Goal: Task Accomplishment & Management: Manage account settings

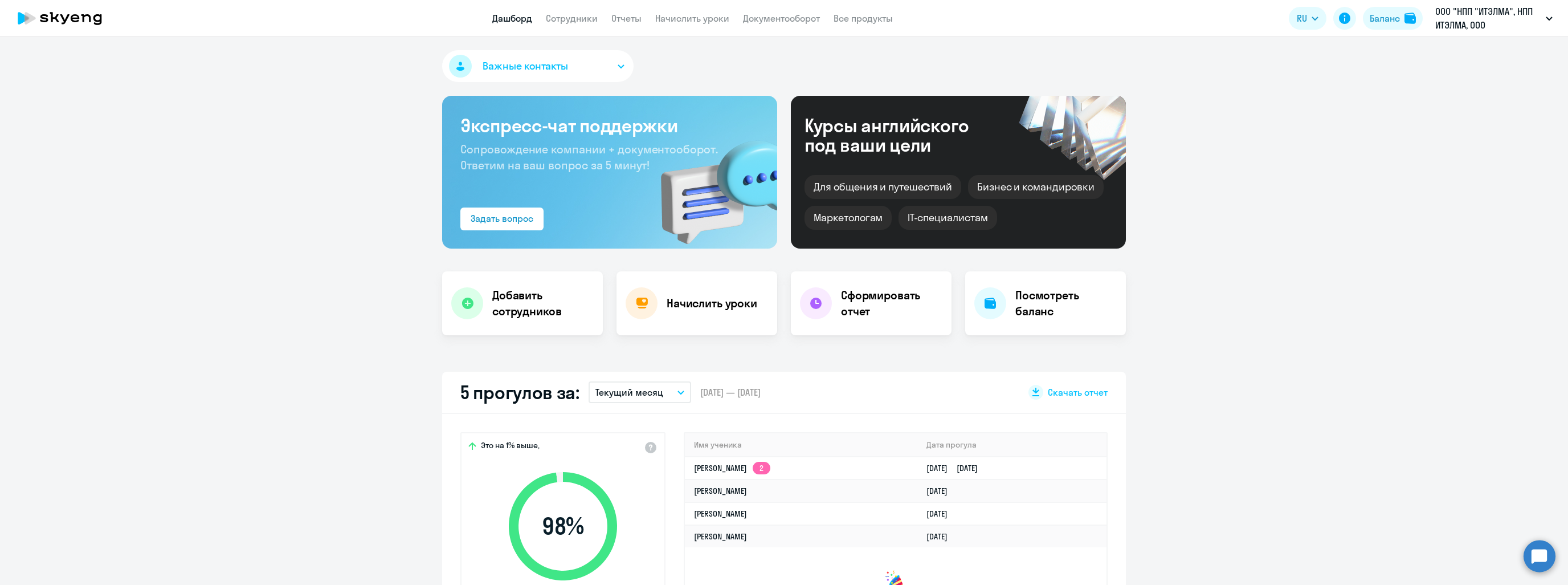
select select "30"
click at [670, 13] on link "Начислить уроки" at bounding box center [692, 18] width 74 height 12
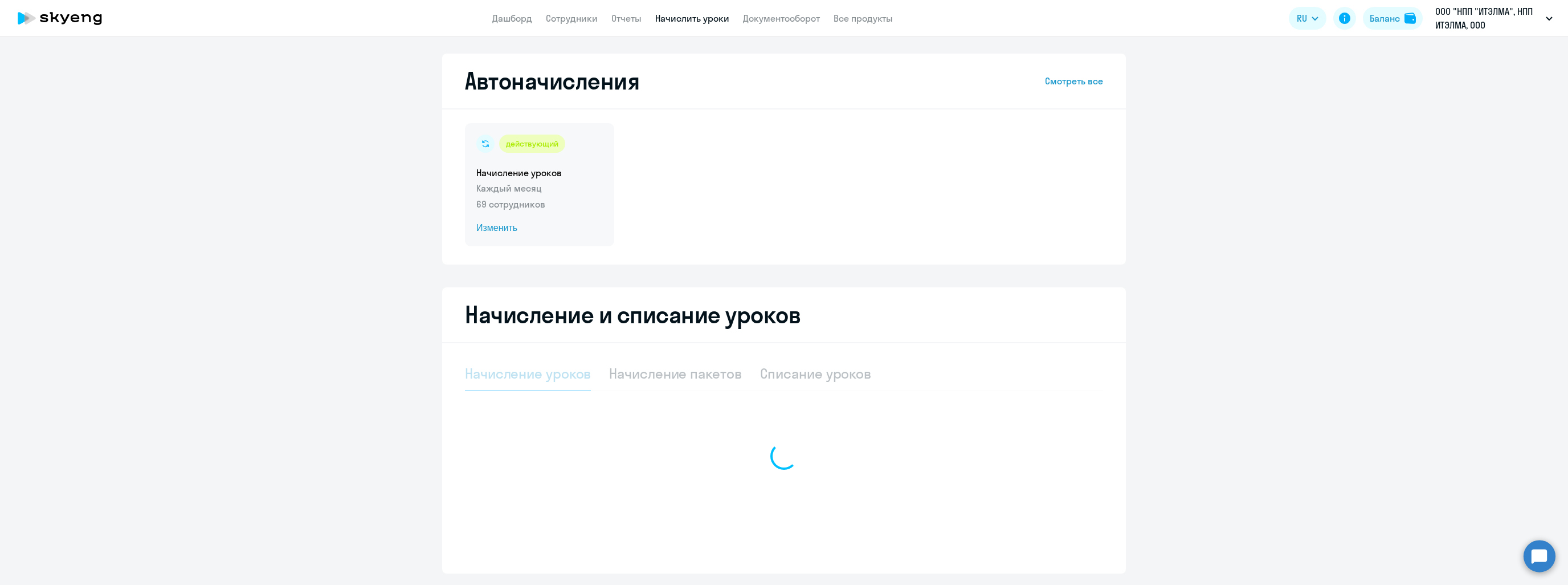
scroll to position [34, 0]
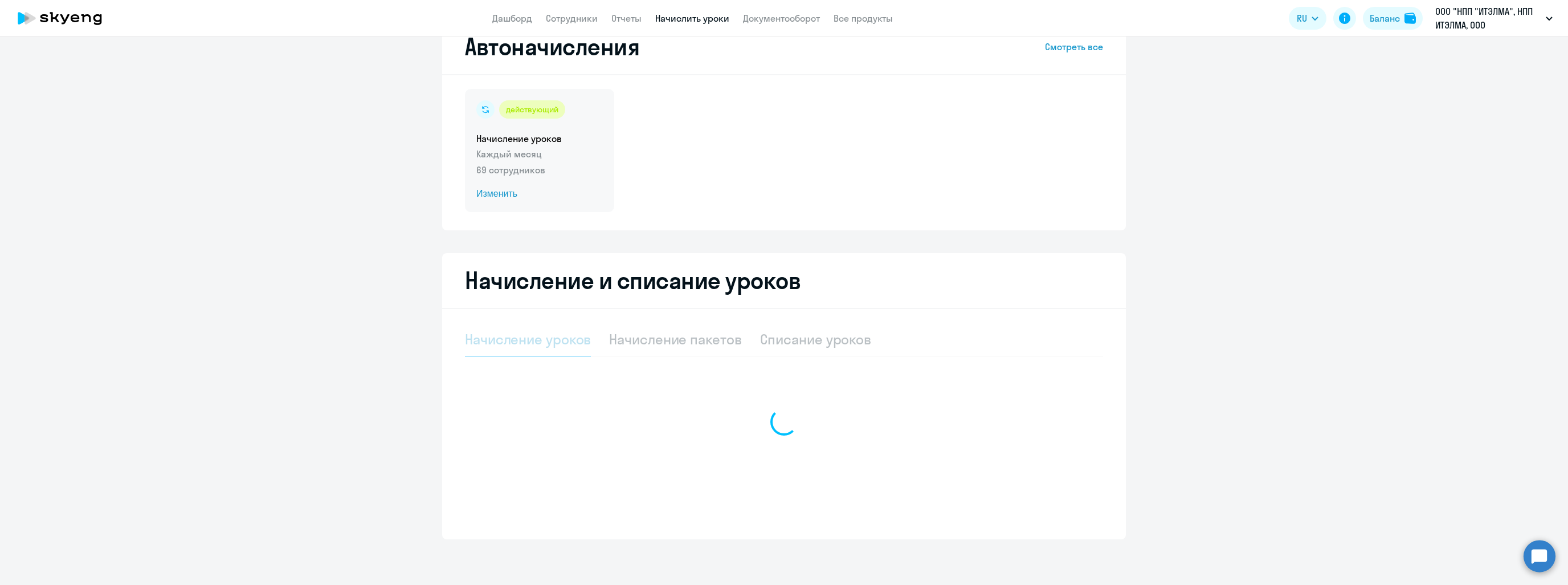
select select "10"
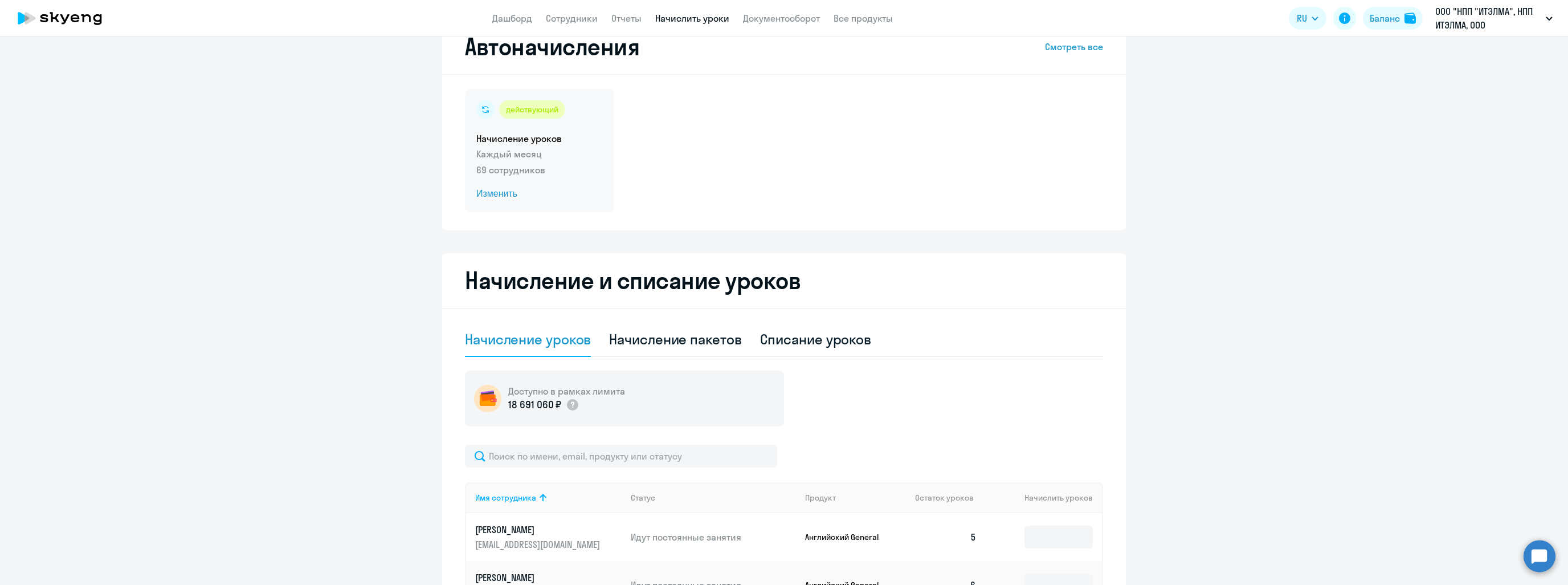
click at [492, 197] on span "Изменить" at bounding box center [539, 194] width 126 height 13
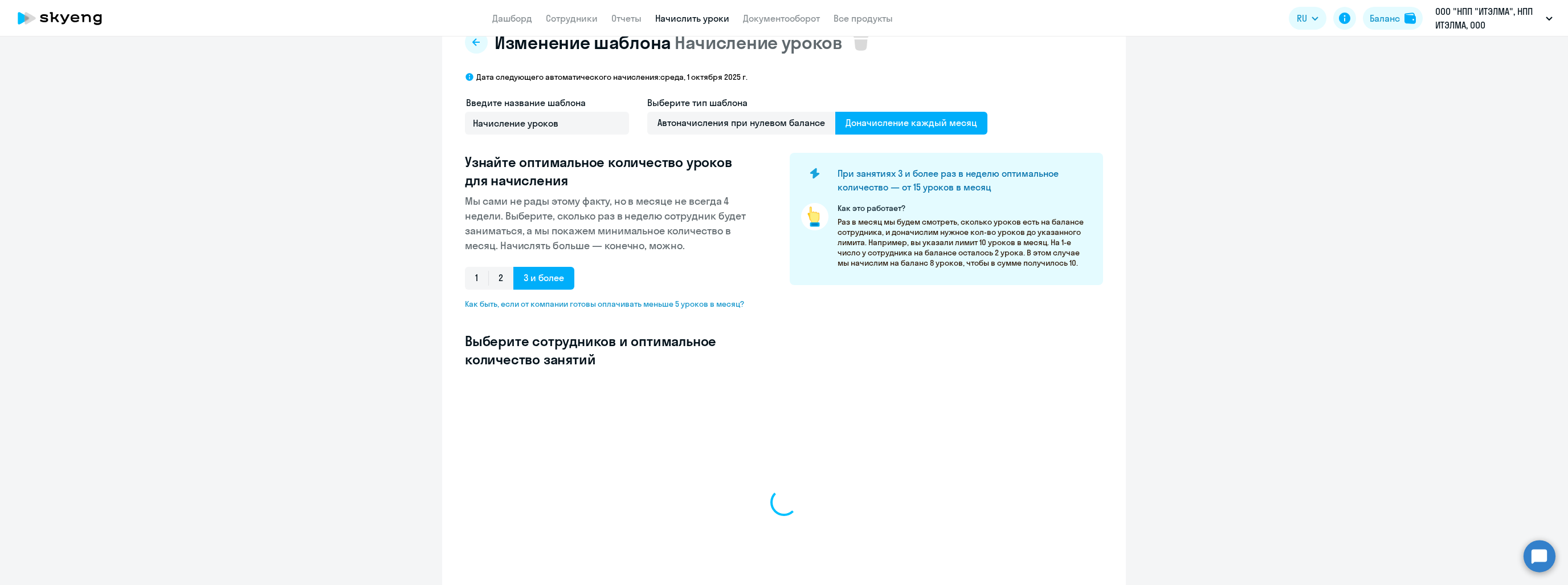
select select "10"
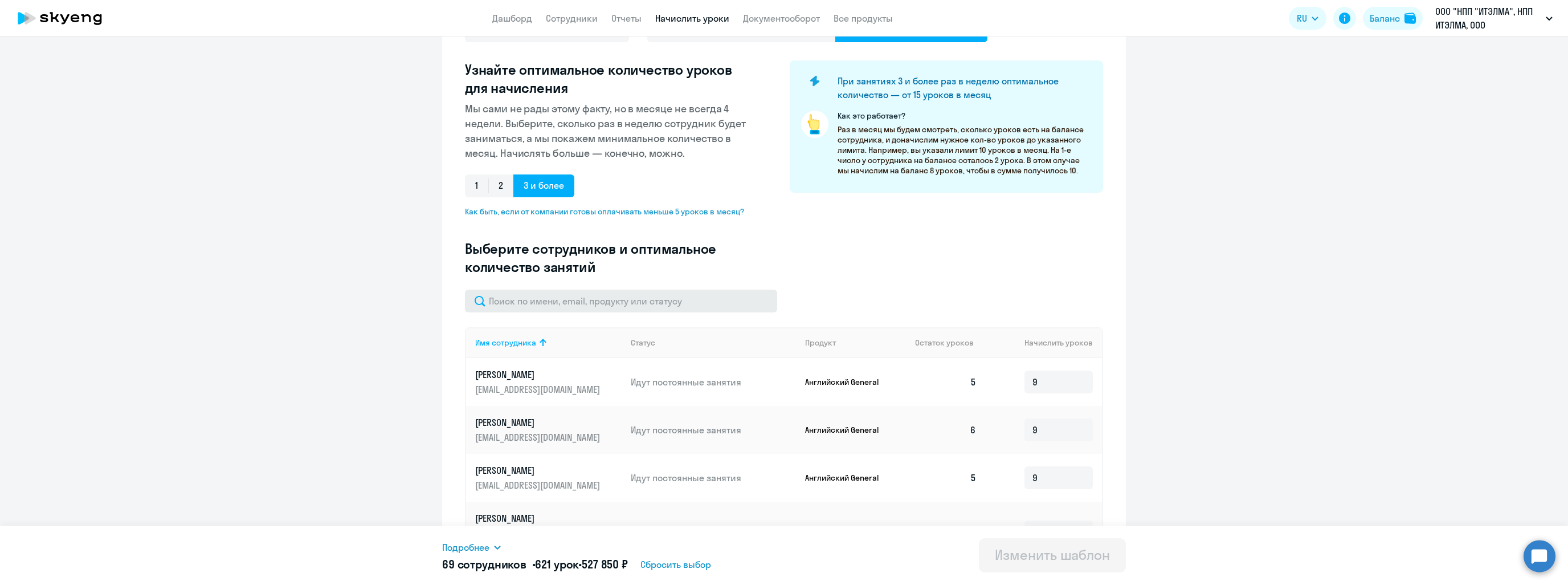
scroll to position [148, 0]
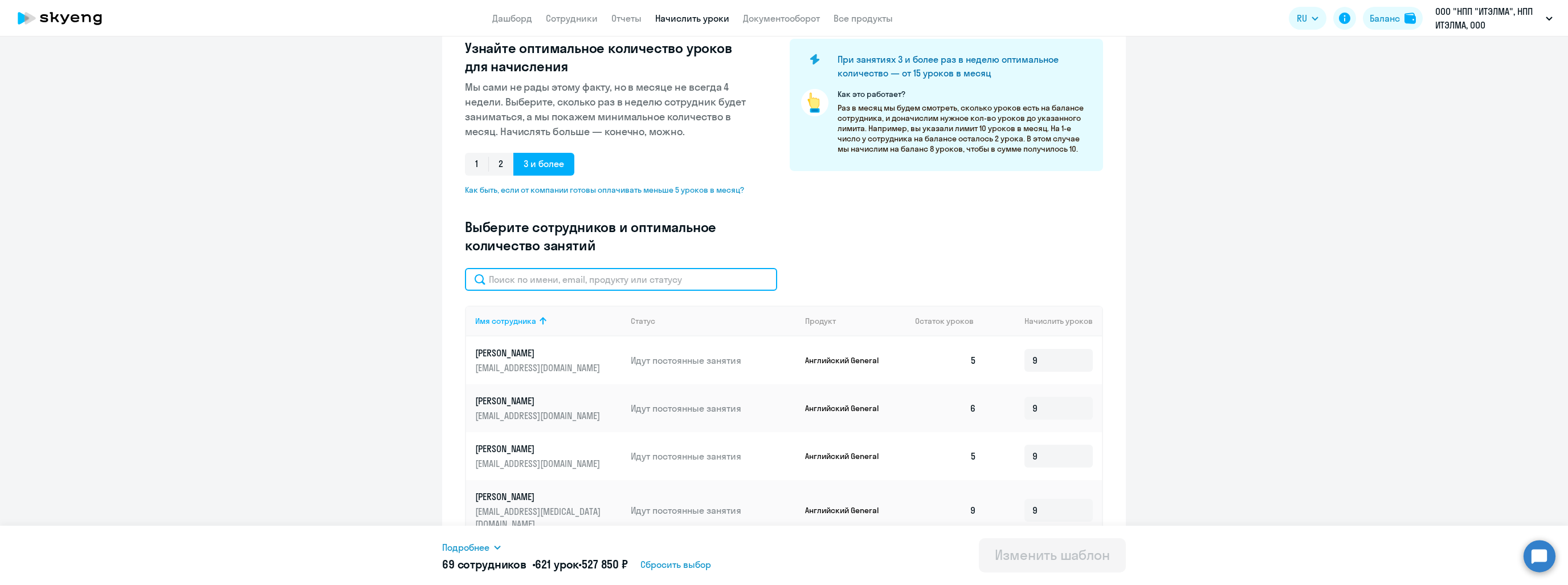
click at [587, 272] on input "text" at bounding box center [621, 279] width 313 height 23
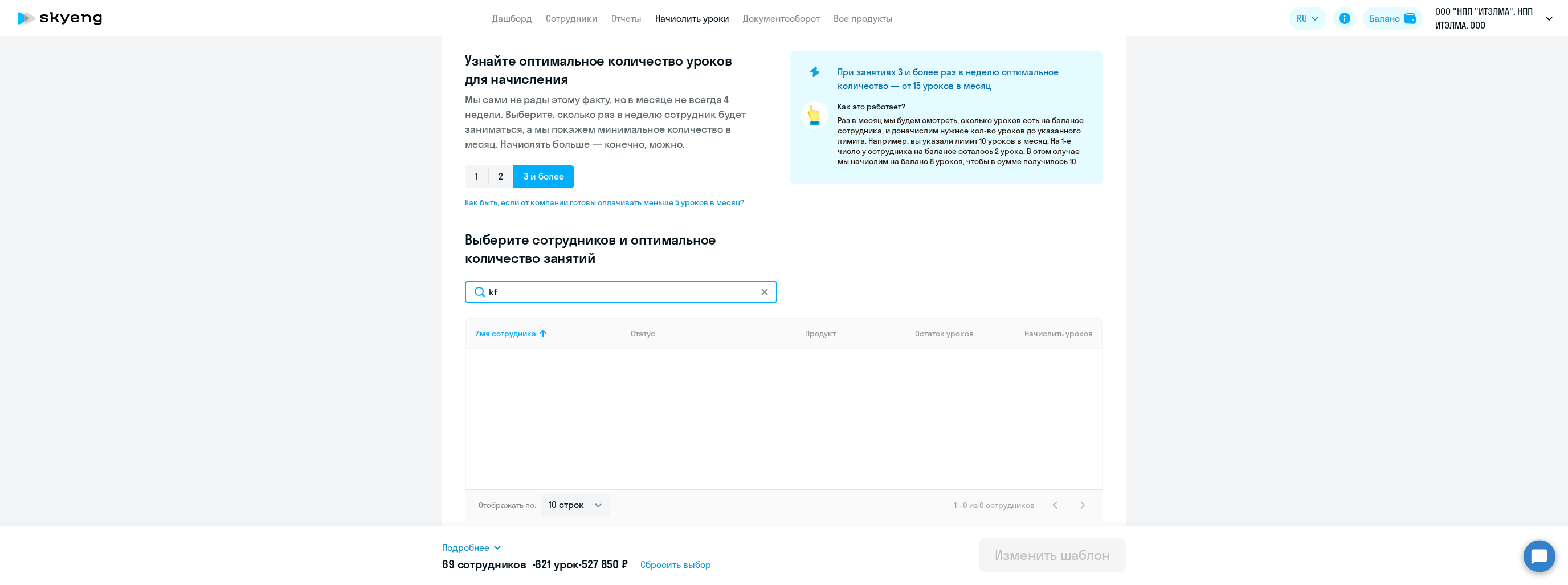
type input "k"
type input "[PERSON_NAME]"
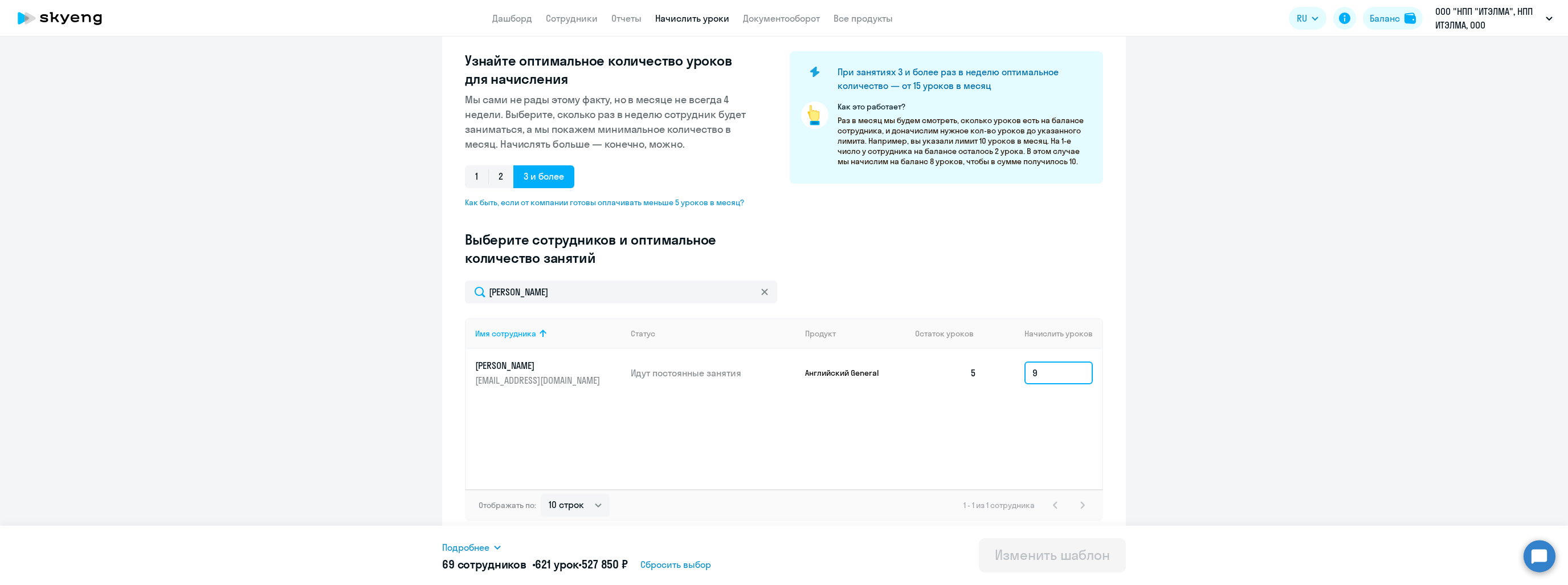
drag, startPoint x: 1037, startPoint y: 370, endPoint x: 1027, endPoint y: 374, distance: 10.8
click at [1027, 374] on input "9" at bounding box center [1058, 372] width 68 height 23
type input "0"
click at [1017, 563] on button "Изменить шаблон" at bounding box center [1052, 555] width 147 height 34
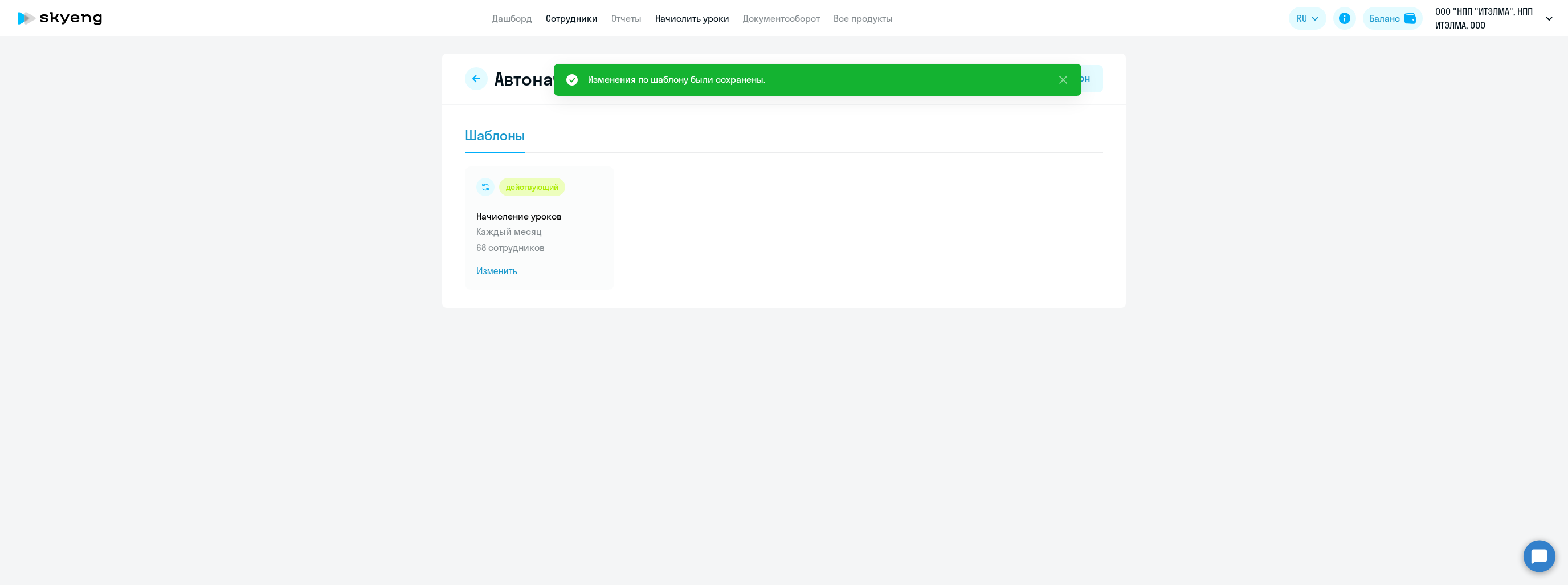
click at [569, 17] on link "Сотрудники" at bounding box center [571, 18] width 52 height 12
select select "30"
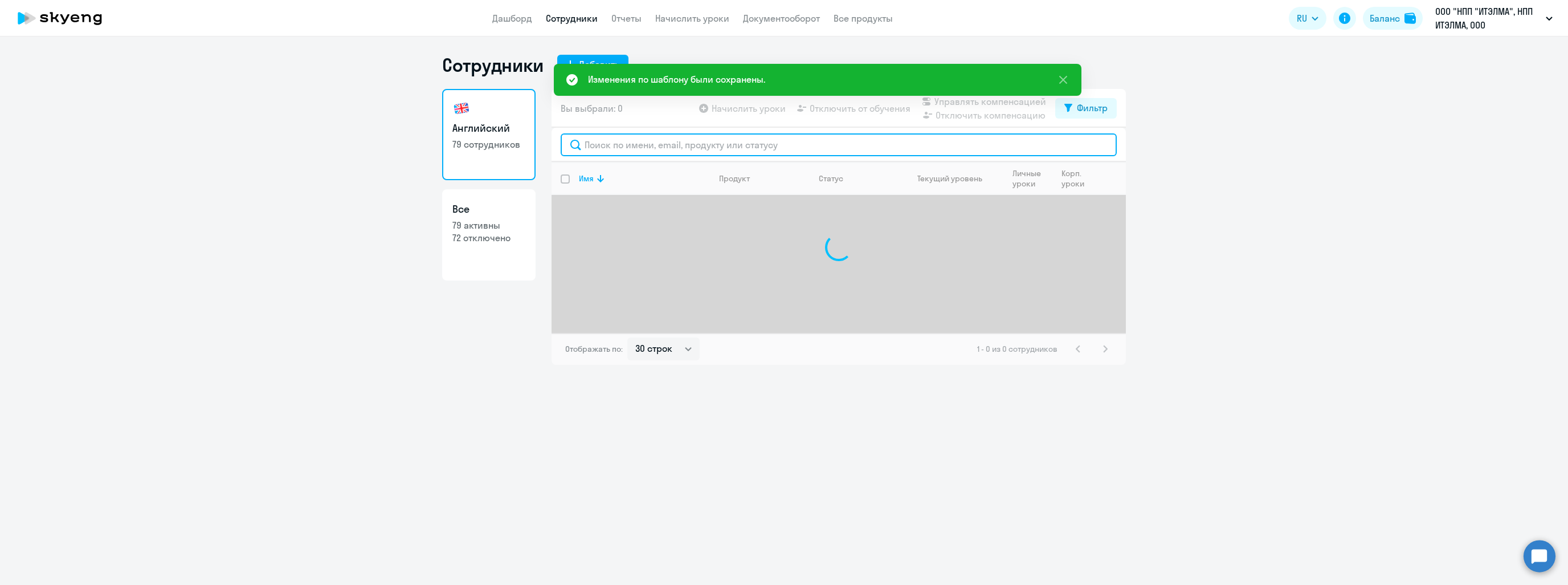
click at [616, 144] on input "text" at bounding box center [839, 144] width 556 height 23
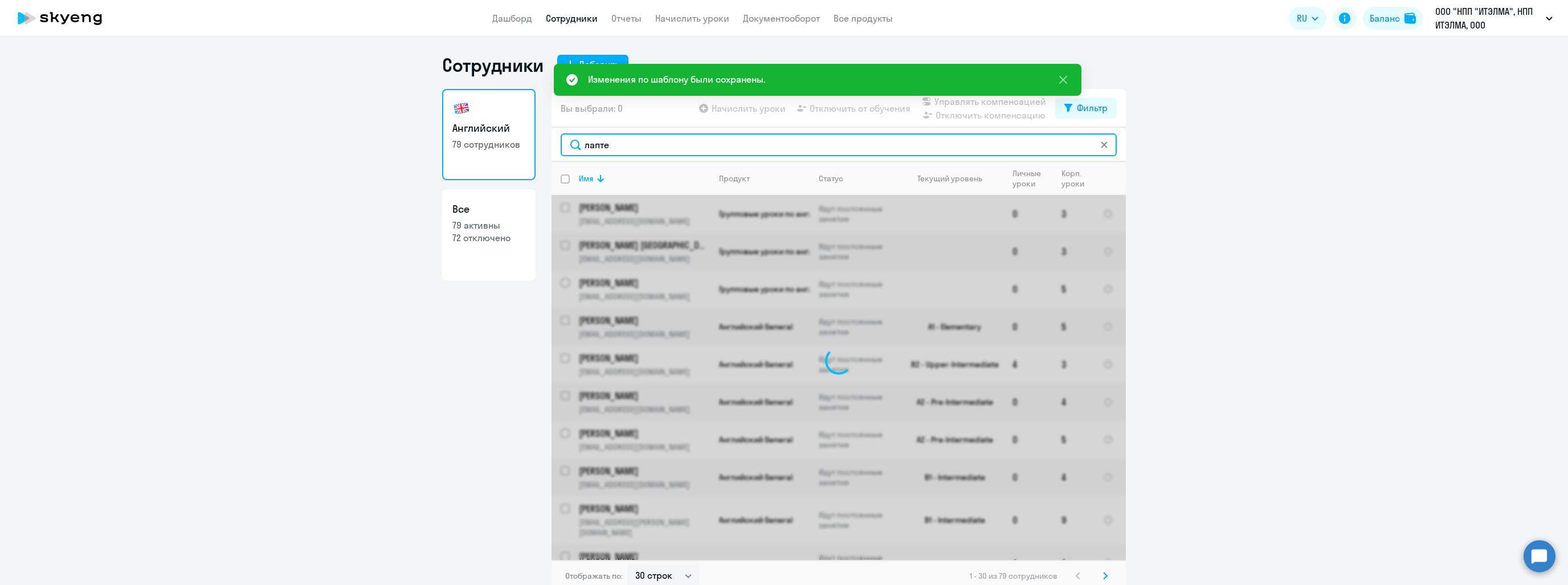
type input "[PERSON_NAME]"
